Goal: Task Accomplishment & Management: Use online tool/utility

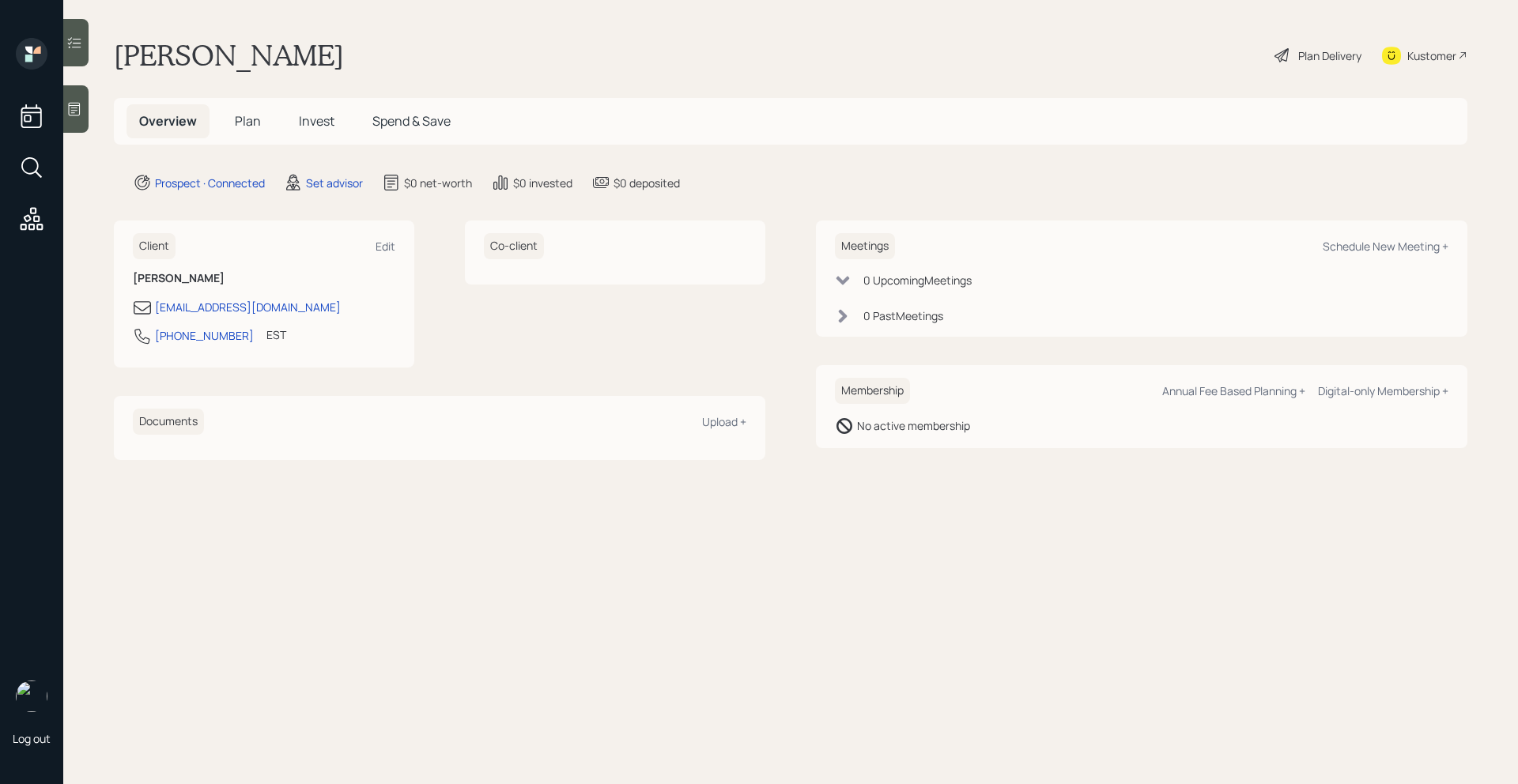
click at [79, 113] on icon at bounding box center [74, 109] width 16 height 16
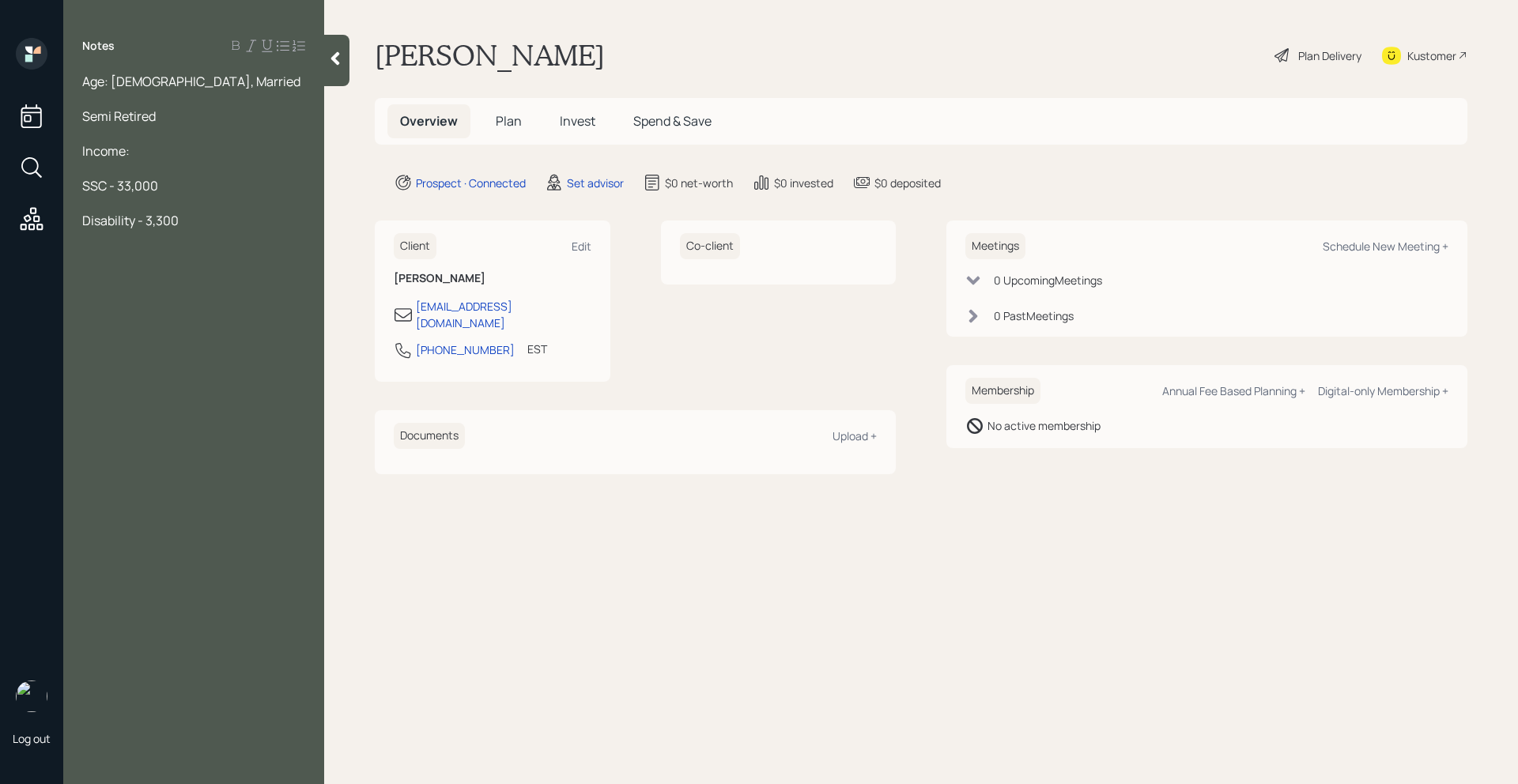
click at [206, 94] on div at bounding box center [193, 99] width 223 height 17
click at [203, 111] on div "Semi Retired" at bounding box center [193, 116] width 223 height 17
click at [204, 232] on div "Notes Age: 69, Married Semi Retired; plans Income: SSC - 33,000 Disability - 3,…" at bounding box center [193, 401] width 261 height 727
click at [203, 224] on div "Disability - 3,300" at bounding box center [193, 221] width 223 height 17
click at [217, 118] on div "Semi Retired; plans" at bounding box center [193, 116] width 223 height 17
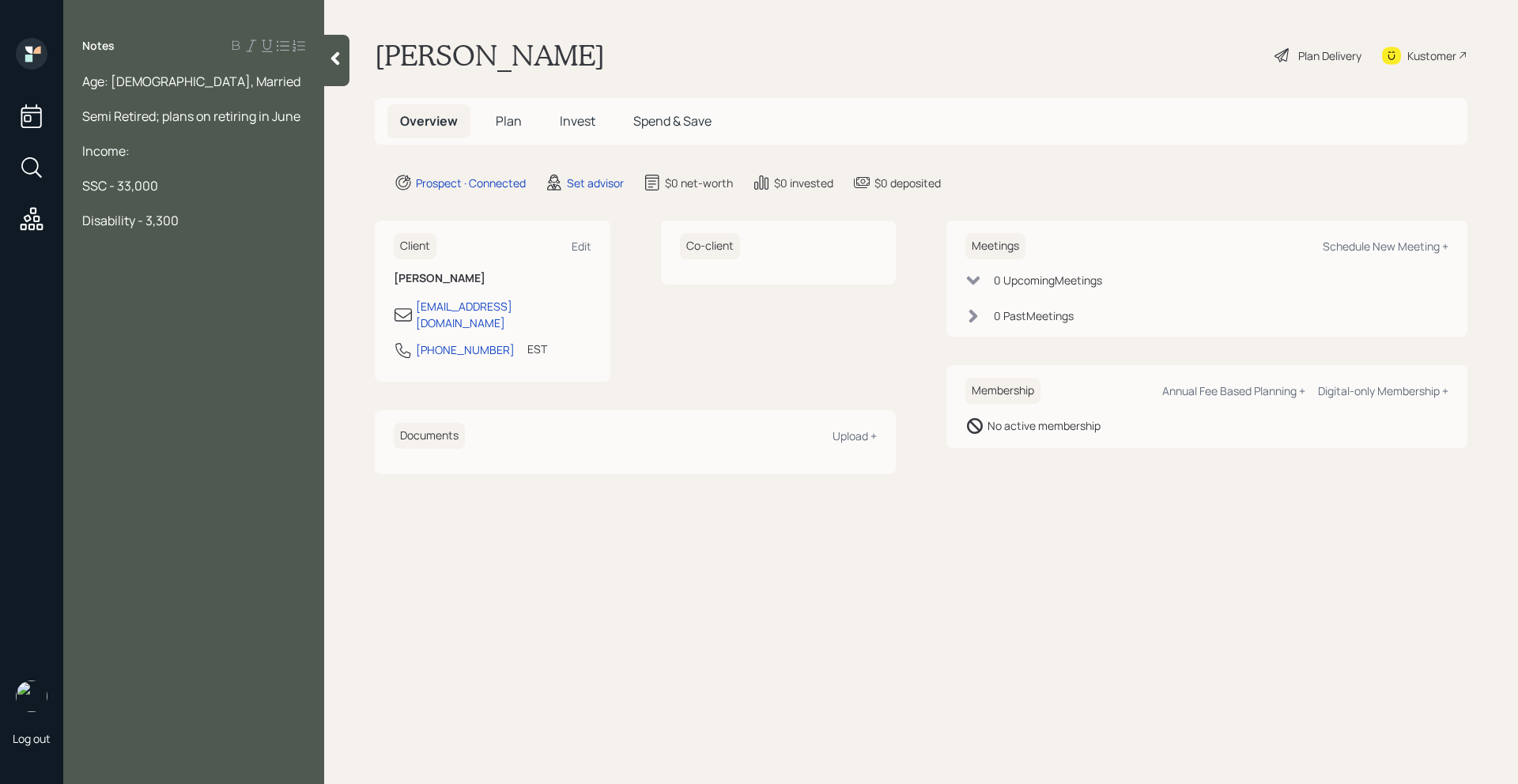
click at [230, 210] on div at bounding box center [193, 203] width 223 height 17
click at [227, 224] on div "Disability - 3,300" at bounding box center [193, 221] width 223 height 17
click at [114, 258] on span "Work - 100K" at bounding box center [116, 255] width 68 height 17
drag, startPoint x: 213, startPoint y: 252, endPoint x: 211, endPoint y: 244, distance: 8.2
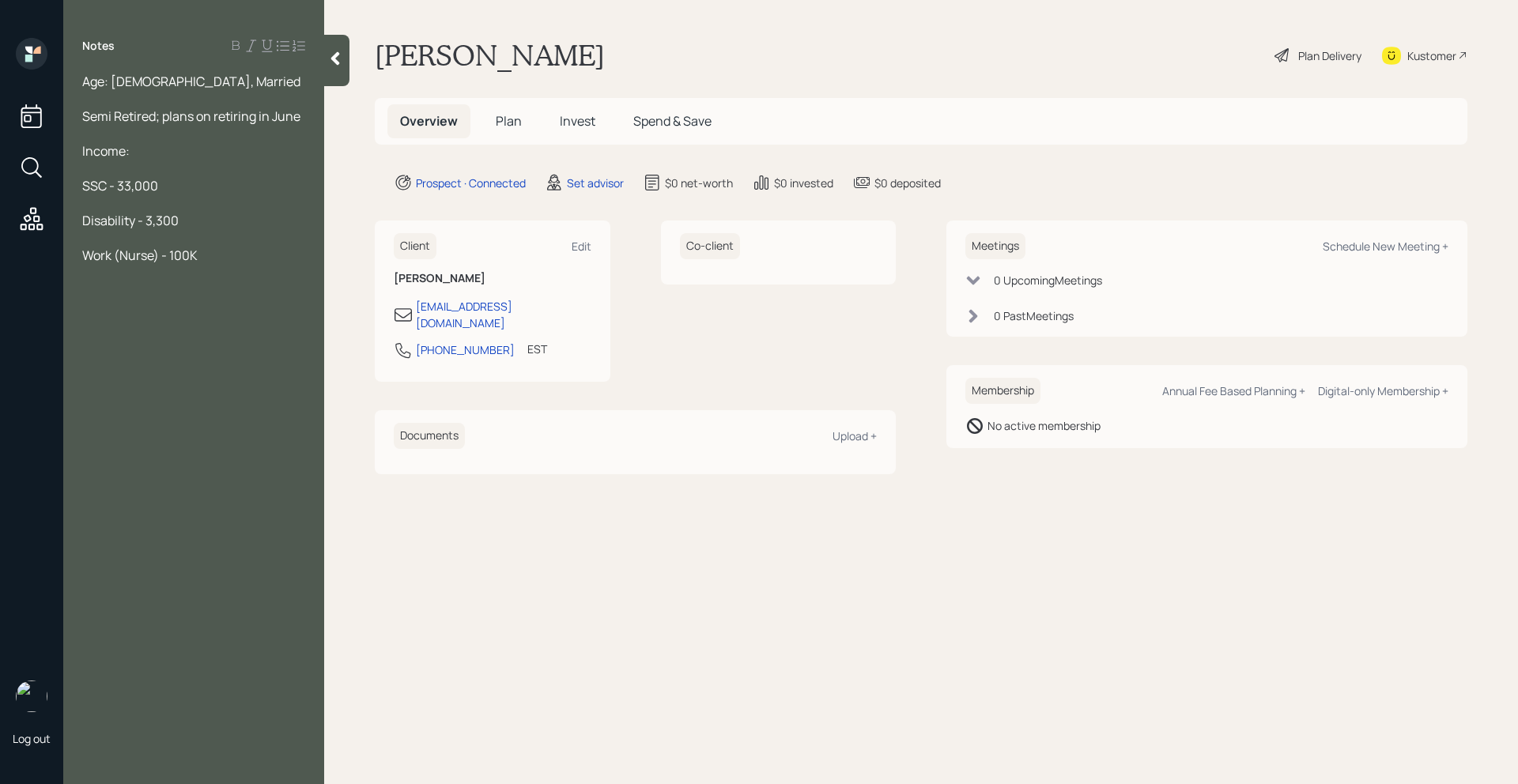
click at [213, 253] on div "Work (Nurse) - 100K" at bounding box center [193, 255] width 223 height 17
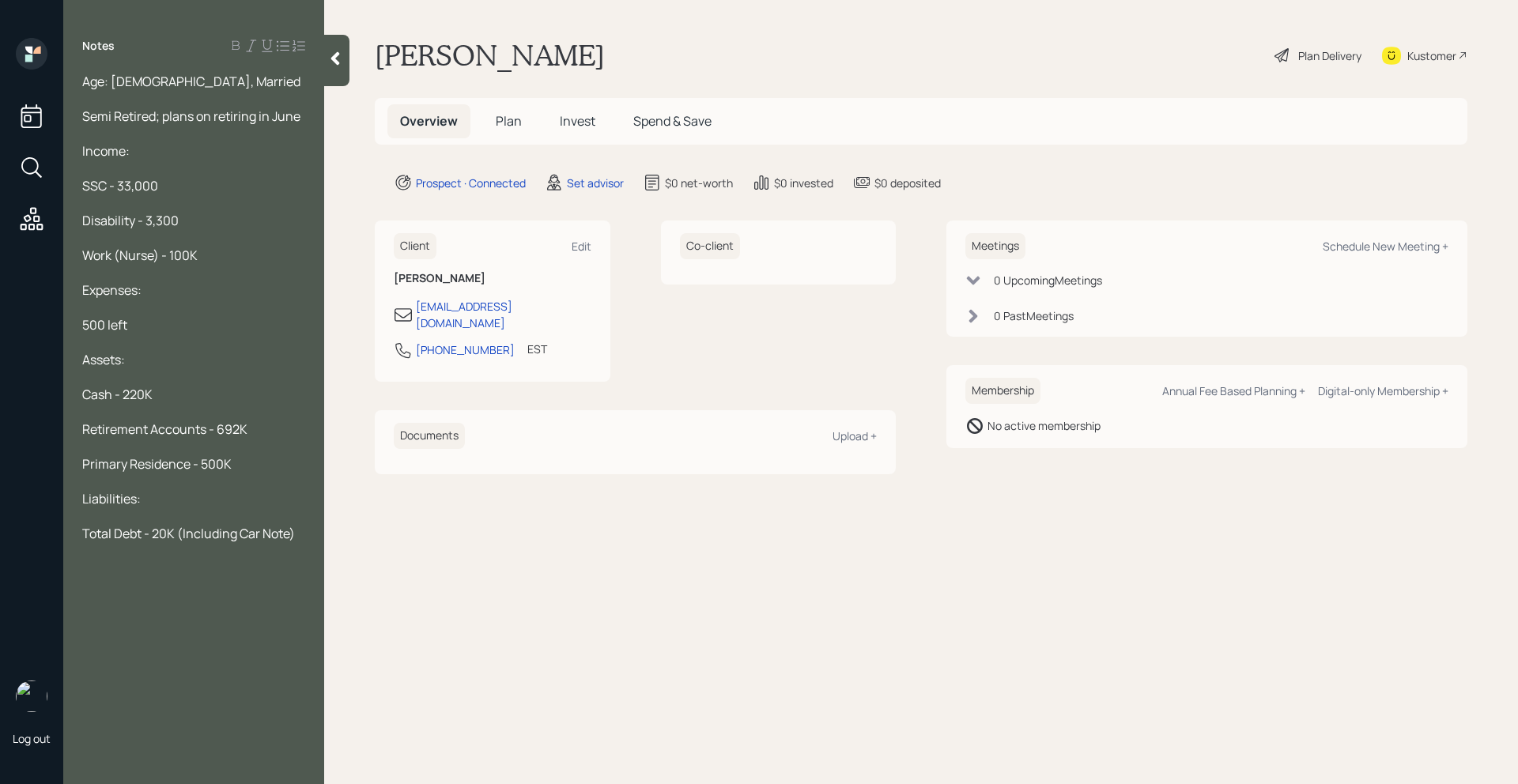
click at [303, 119] on div "Semi Retired; plans on retiring in June" at bounding box center [193, 116] width 223 height 17
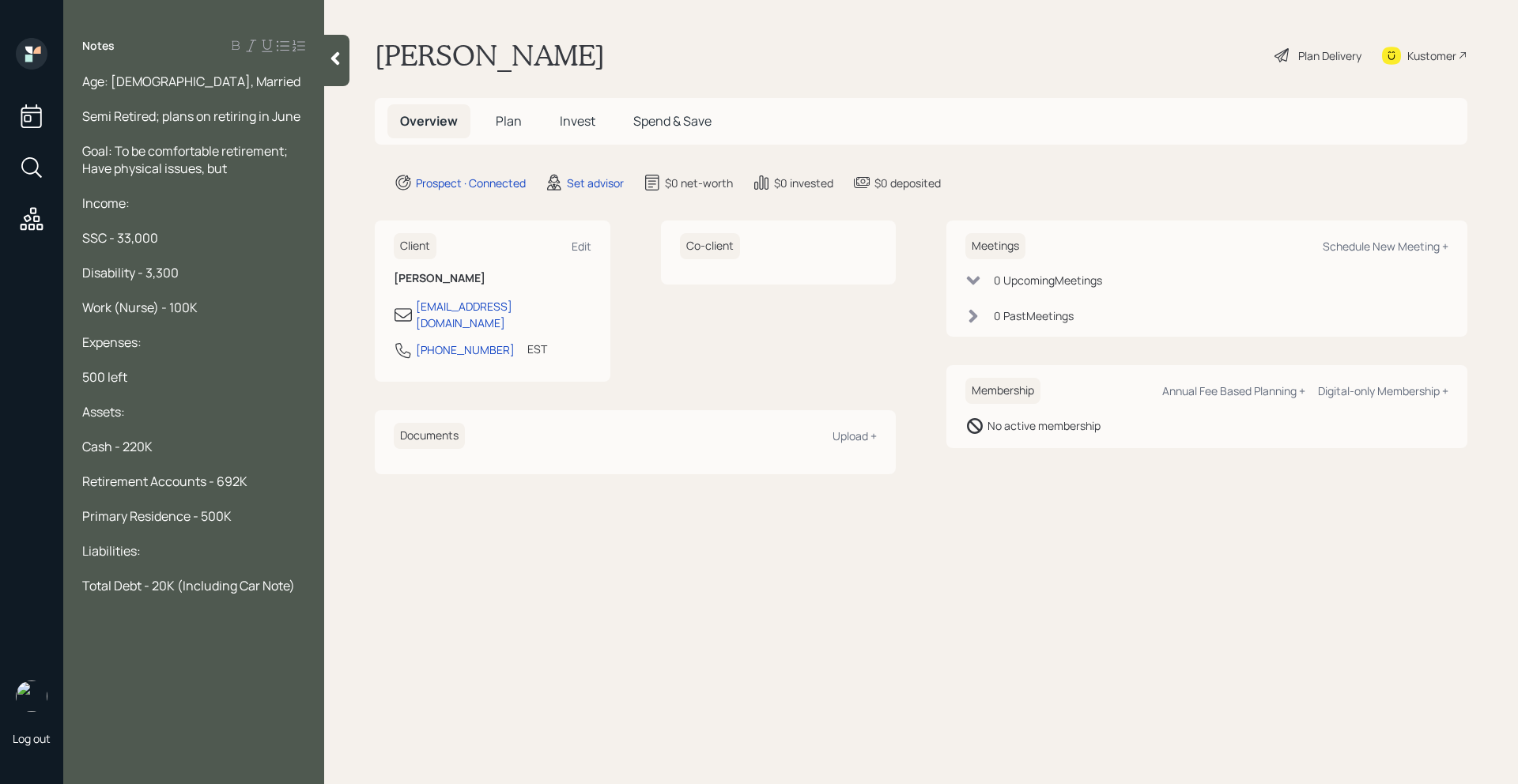
click at [204, 81] on div "Age: [DEMOGRAPHIC_DATA], Married" at bounding box center [193, 81] width 223 height 17
click at [245, 175] on div "Goal: To be comfortable retirement; Have physical issues, but" at bounding box center [193, 160] width 223 height 35
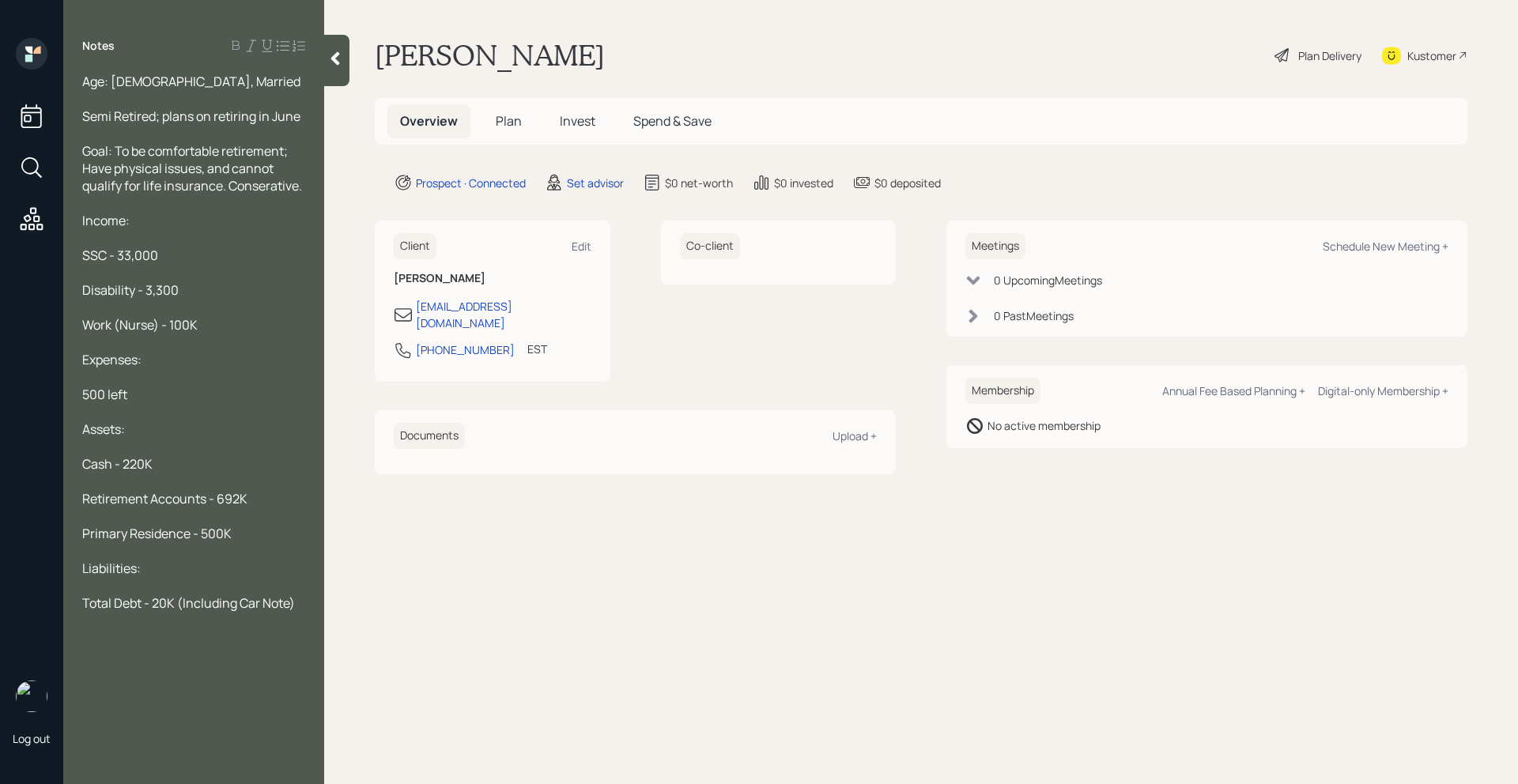
click at [282, 189] on span "Goal: To be comfortable retirement; Have physical issues, and cannot qualify fo…" at bounding box center [192, 168] width 220 height 52
click at [273, 185] on span "Goal: To be comfortable retirement; Have physical issues, and cannot qualify fo…" at bounding box center [192, 168] width 220 height 52
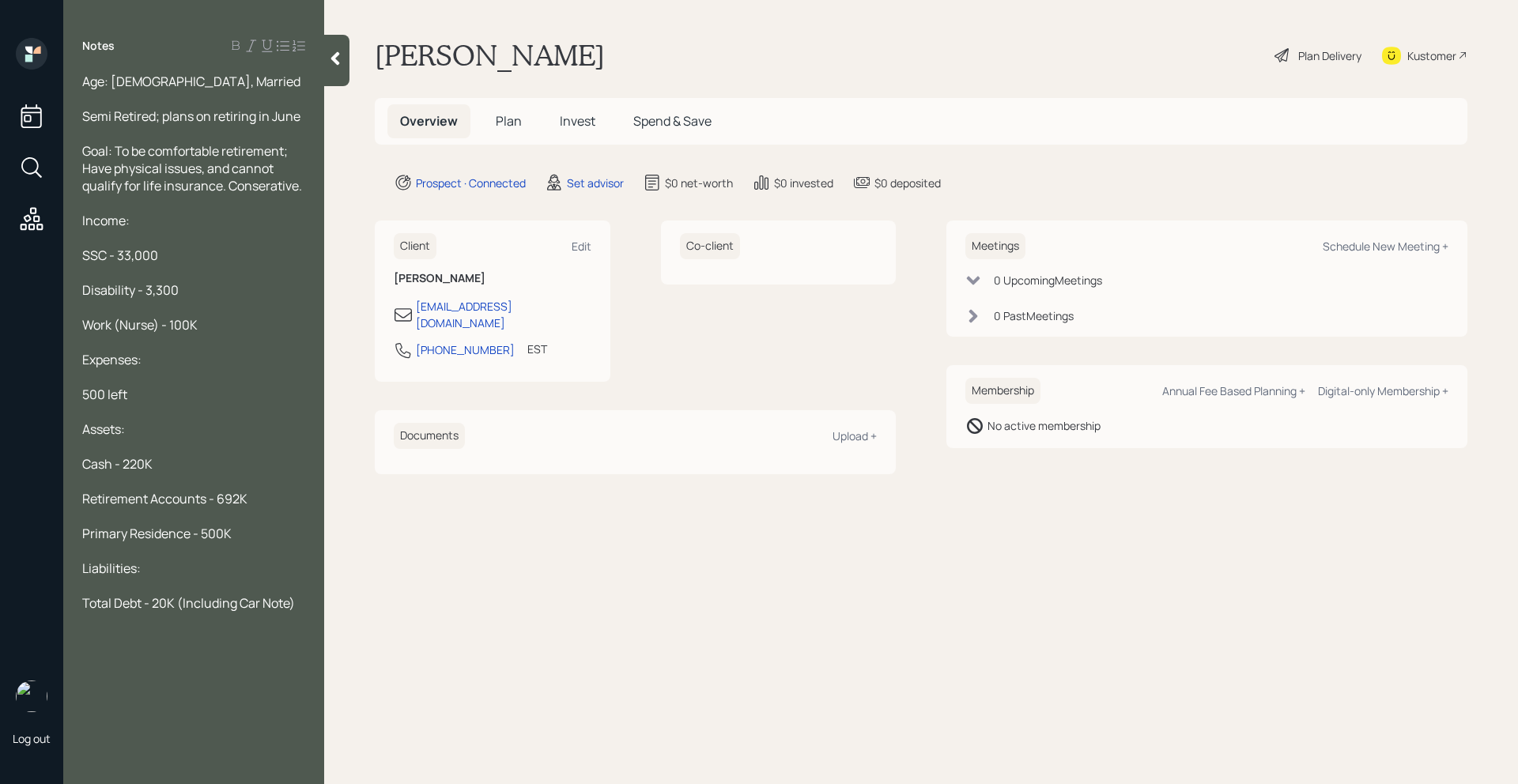
click at [273, 185] on span "Goal: To be comfortable retirement; Have physical issues, and cannot qualify fo…" at bounding box center [192, 168] width 220 height 52
click at [257, 185] on span "Goal: To be comfortable retirement; Have physical issues, and cannot qualify fo…" at bounding box center [192, 168] width 220 height 52
click at [297, 192] on span "Goal: To be comfortable retirement; Have physical issues, and cannot qualify fo…" at bounding box center [192, 168] width 220 height 52
click at [266, 186] on span "Goal: To be comfortable retirement; Have physical issues, and cannot qualify fo…" at bounding box center [192, 168] width 220 height 52
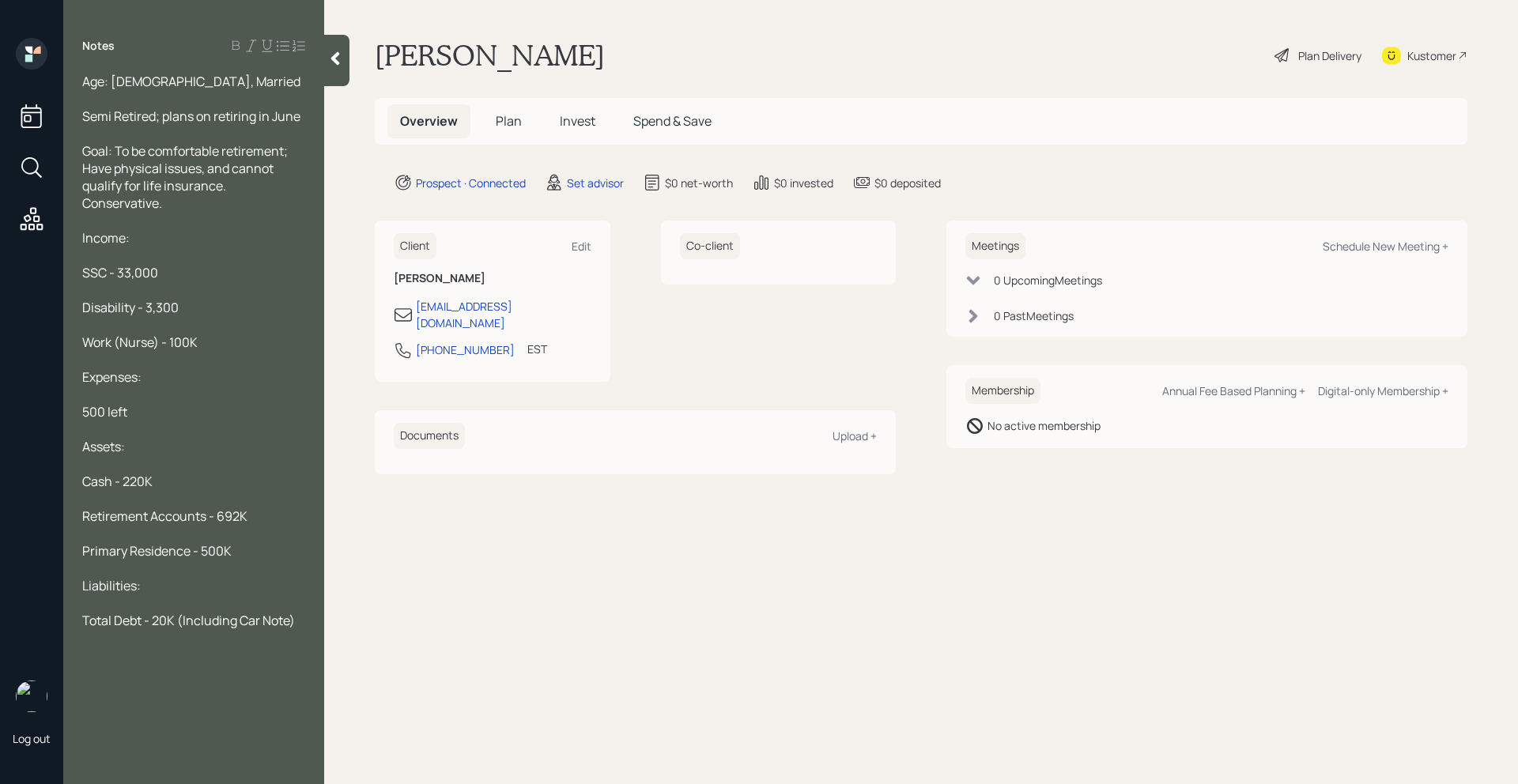
click at [211, 192] on span "Goal: To be comfortable retirement; Have physical issues, and cannot qualify fo…" at bounding box center [186, 177] width 208 height 70
click at [211, 200] on div "Goal: To be comfortable retirement; Have physical issues, and cannot qualify fo…" at bounding box center [193, 177] width 223 height 70
click at [322, 58] on div "Notes Age: 69, Married Semi Retired; plans on retiring in June Goal: To be comf…" at bounding box center [193, 401] width 261 height 727
click at [335, 57] on icon at bounding box center [335, 58] width 9 height 13
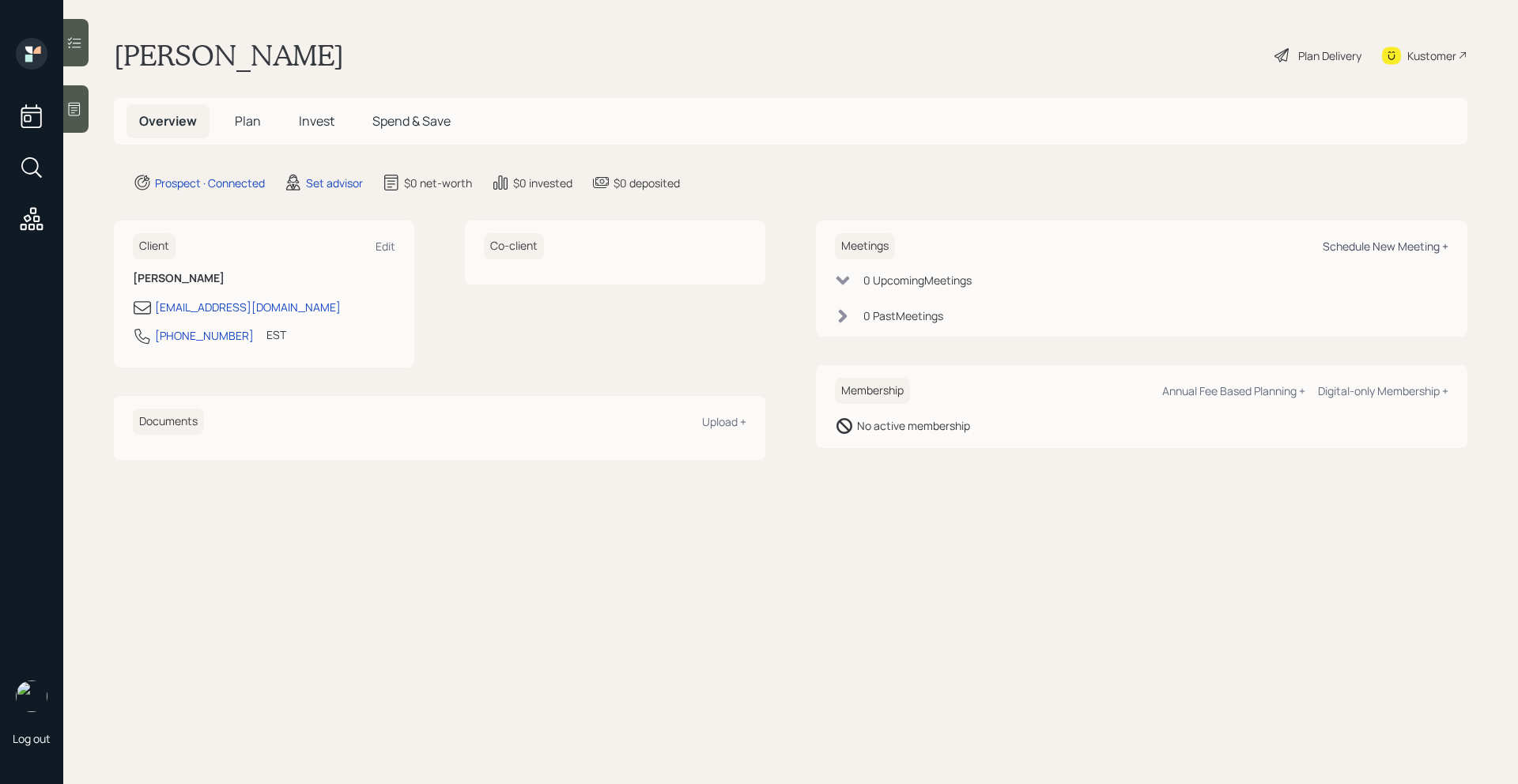
click at [1422, 251] on div "Schedule New Meeting +" at bounding box center [1386, 245] width 126 height 15
select select "round-robin"
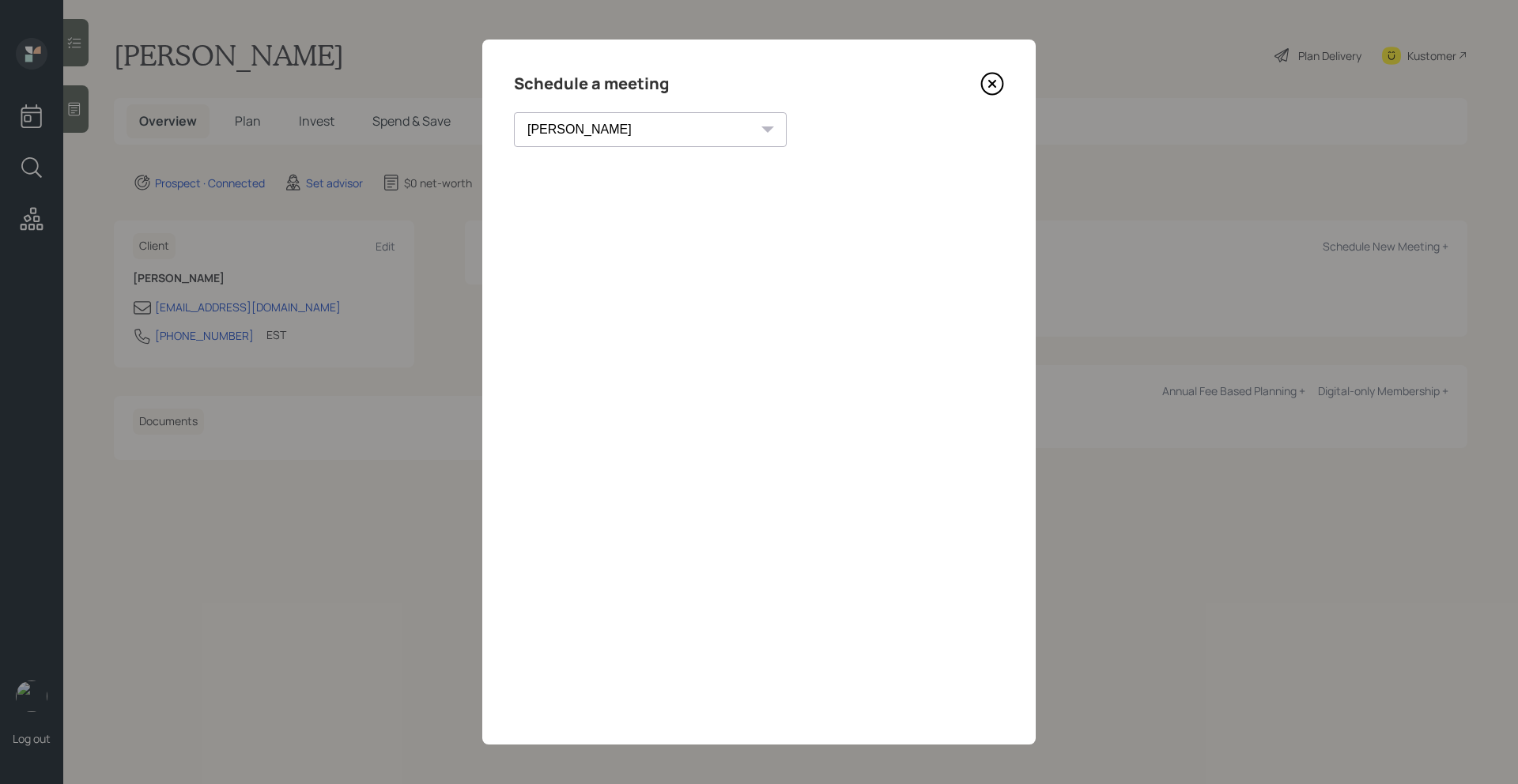
click at [985, 90] on icon at bounding box center [992, 83] width 24 height 24
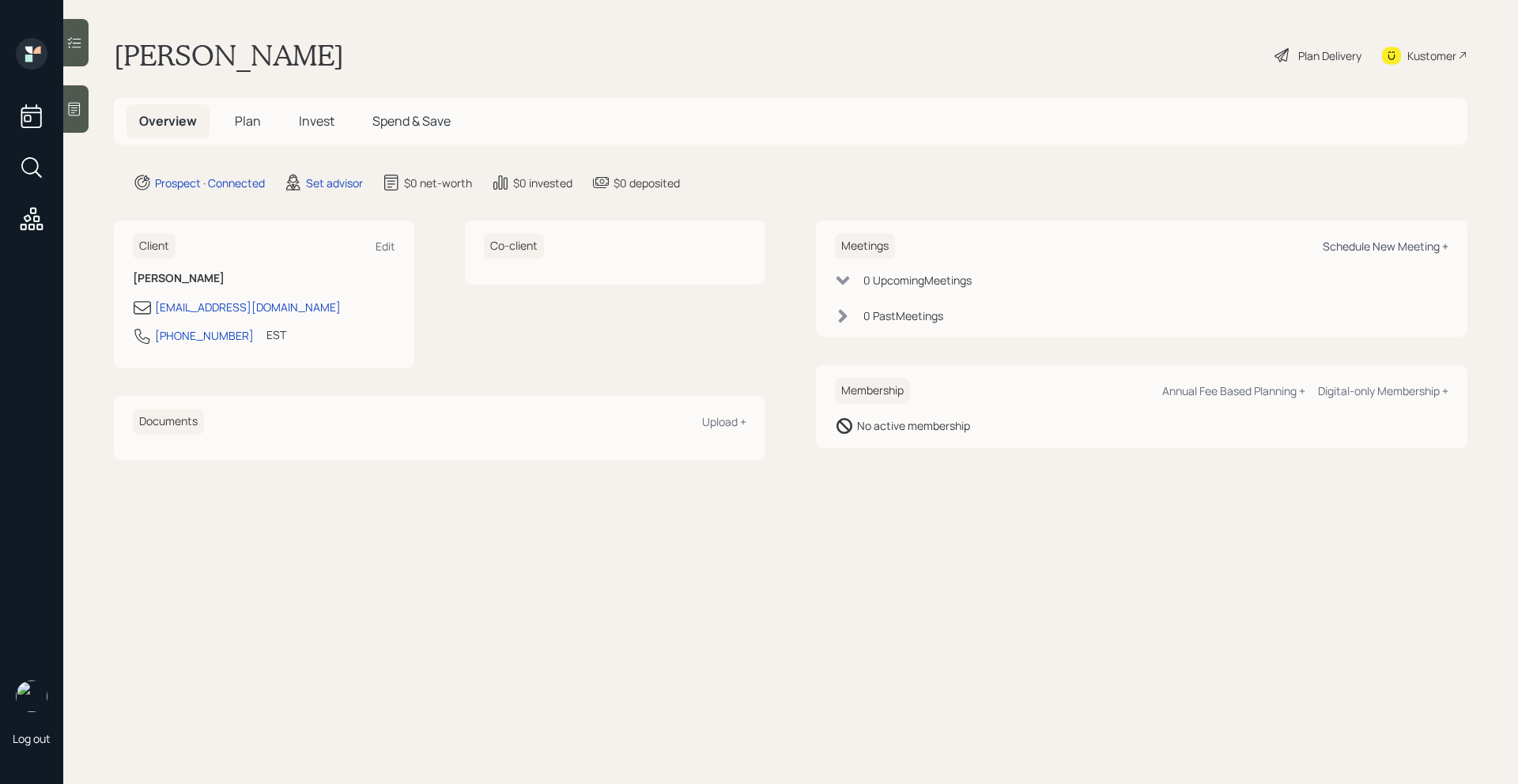
click at [1364, 247] on div "Schedule New Meeting +" at bounding box center [1386, 245] width 126 height 15
select select "round-robin"
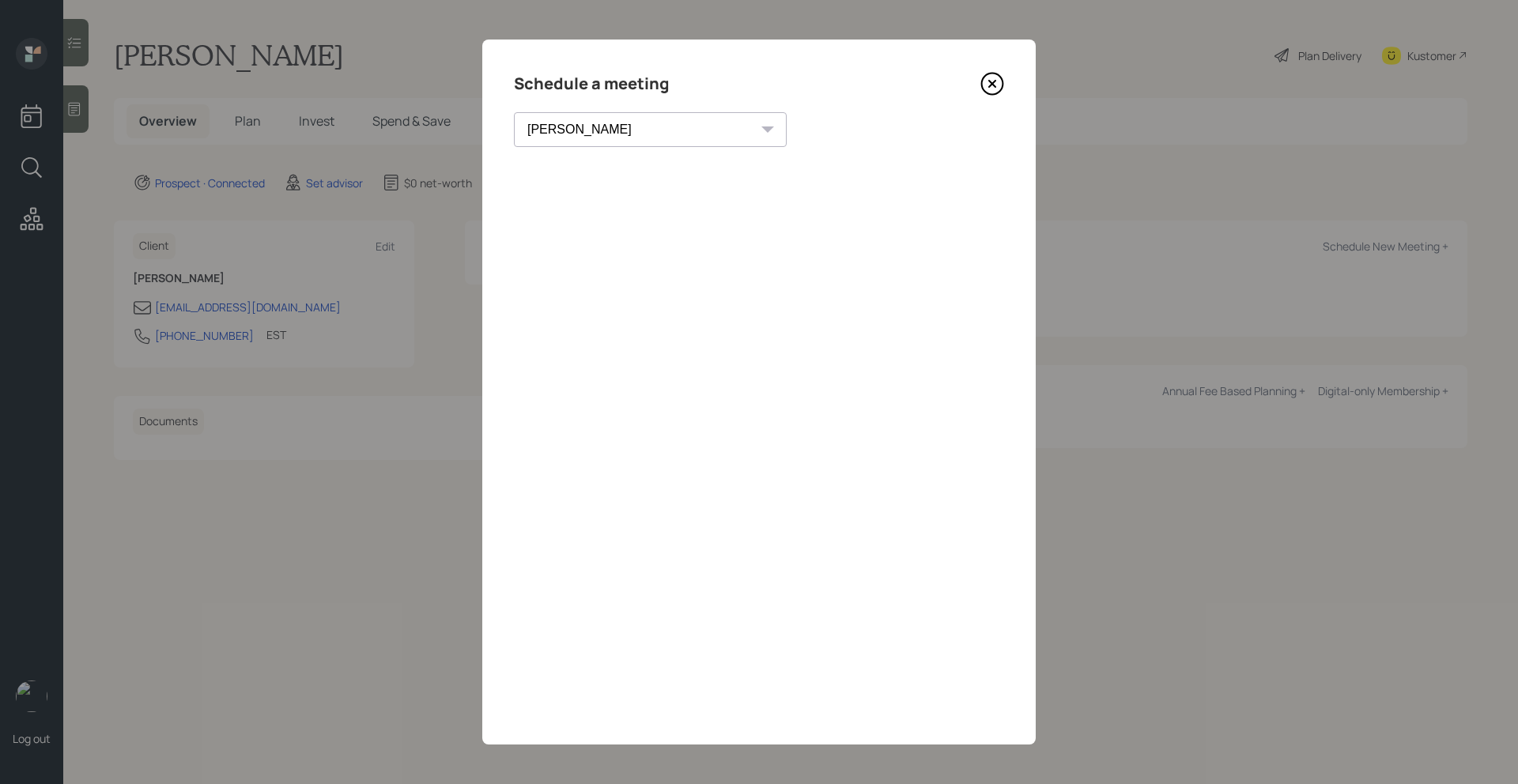
click at [999, 79] on icon at bounding box center [992, 83] width 24 height 24
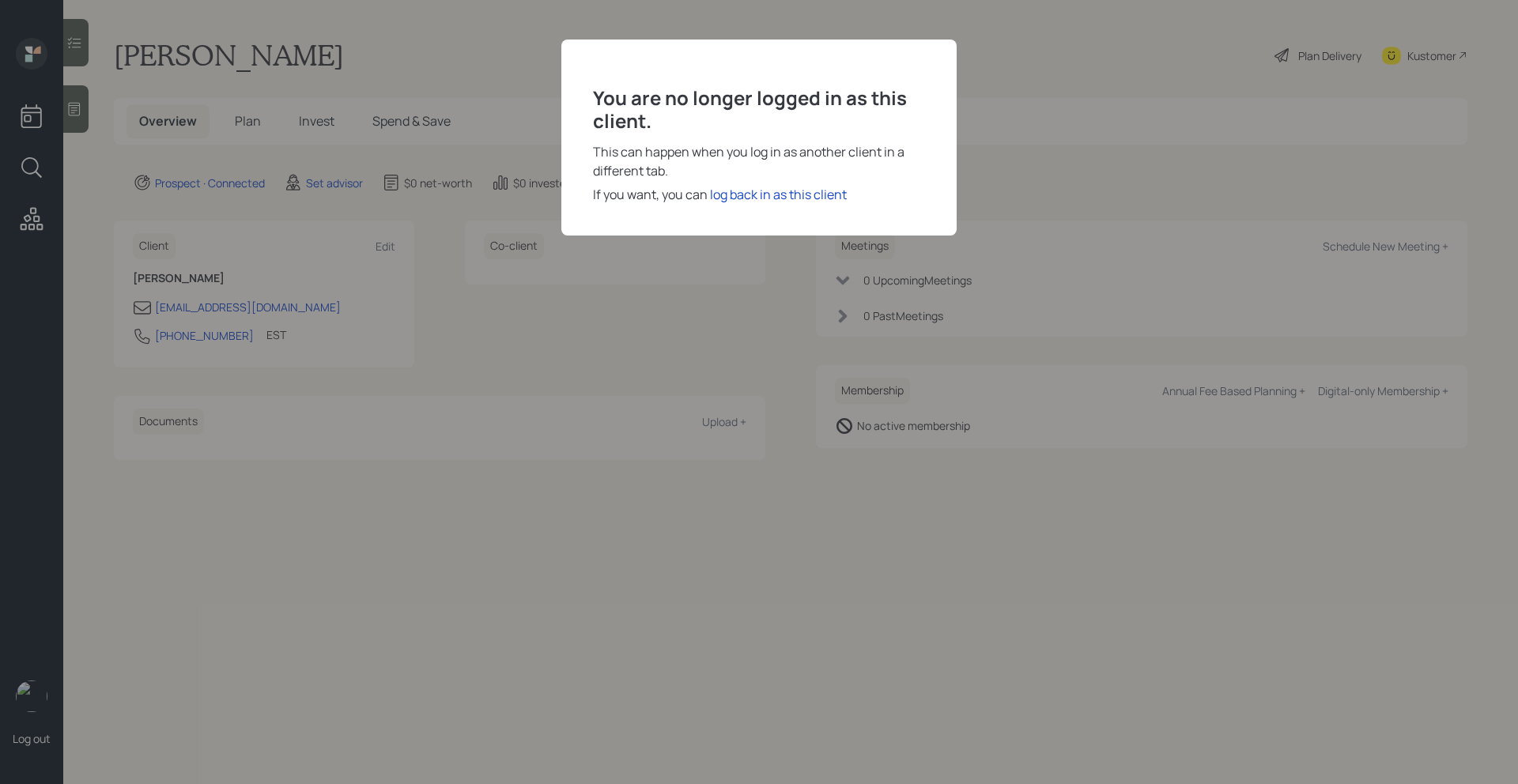
click at [555, 478] on div "You are no longer logged in as this client. This can happen when you log in as …" at bounding box center [759, 392] width 1518 height 784
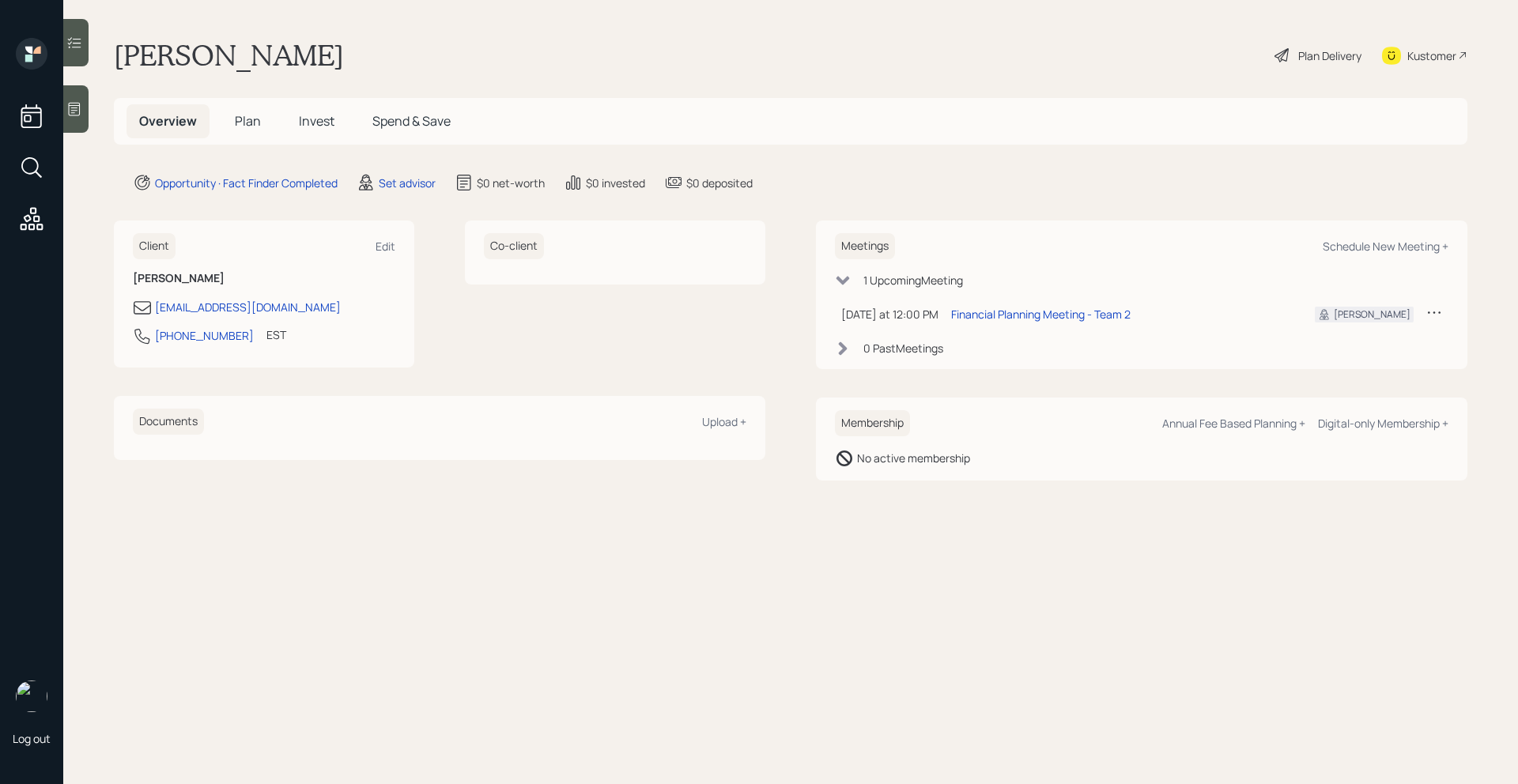
click at [63, 113] on div at bounding box center [75, 109] width 25 height 47
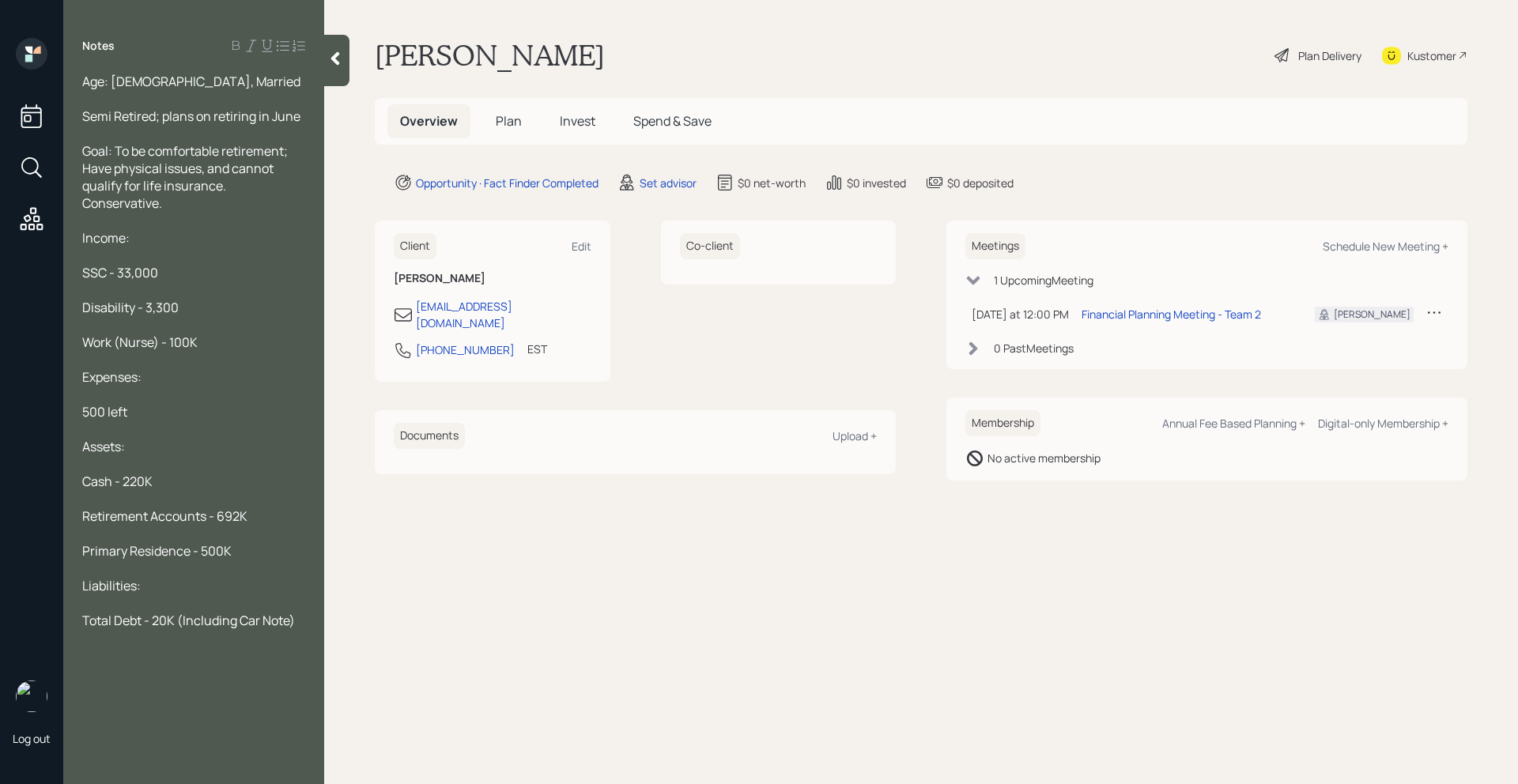
click at [247, 207] on div "Goal: To be comfortable retirement; Have physical issues, and cannot qualify fo…" at bounding box center [193, 177] width 223 height 70
click at [245, 185] on div "Goal: To be comfortable retirement; Have physical issues, and cannot qualify fo…" at bounding box center [193, 177] width 223 height 70
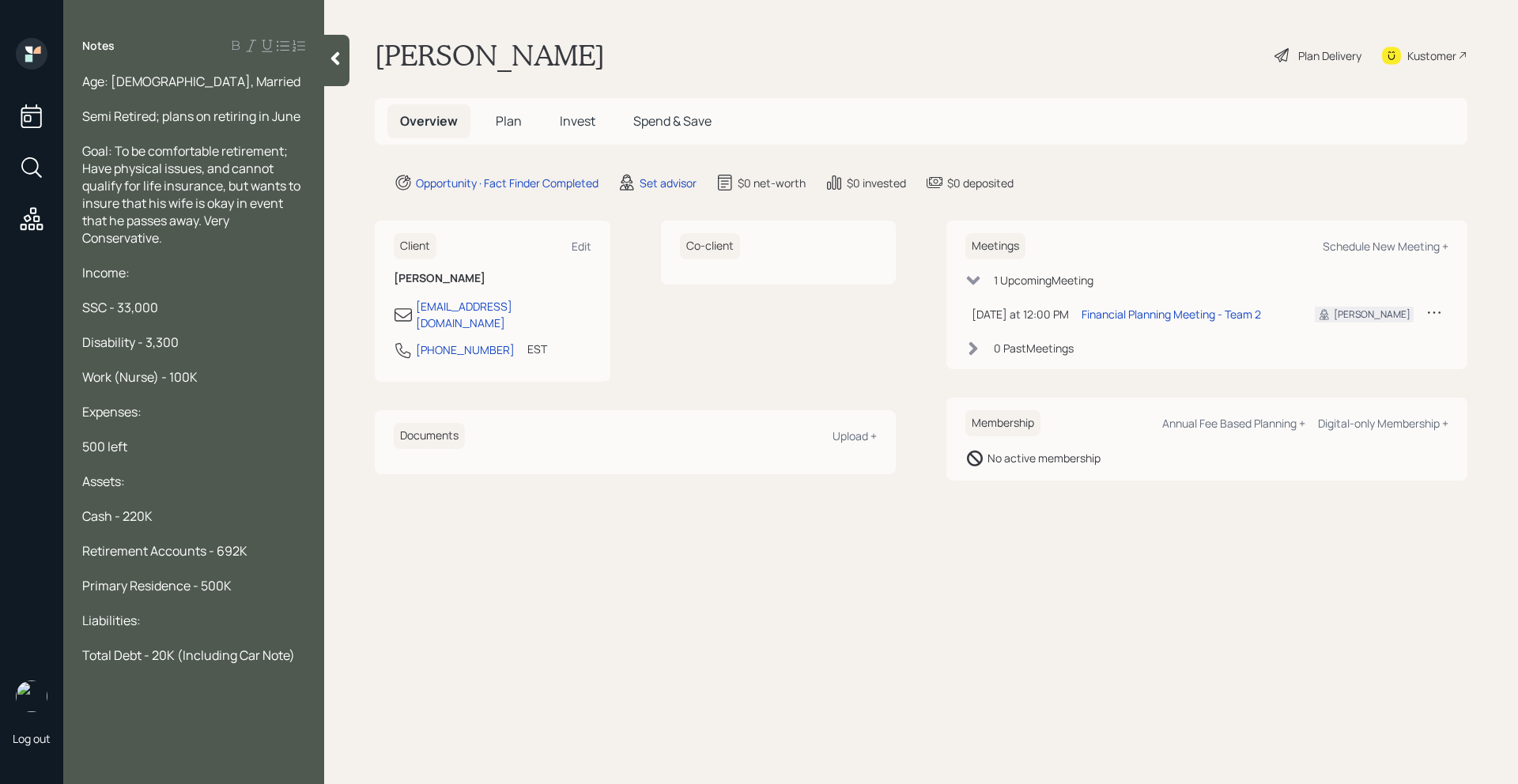
click at [92, 239] on span "Goal: To be comfortable retirement; Have physical issues, and cannot qualify fo…" at bounding box center [192, 195] width 221 height 105
click at [165, 242] on div "Goal: To be comfortable retirement; Have physical issues, and cannot qualify fo…" at bounding box center [193, 195] width 223 height 105
click at [334, 62] on icon at bounding box center [335, 58] width 16 height 16
